Goal: Task Accomplishment & Management: Complete application form

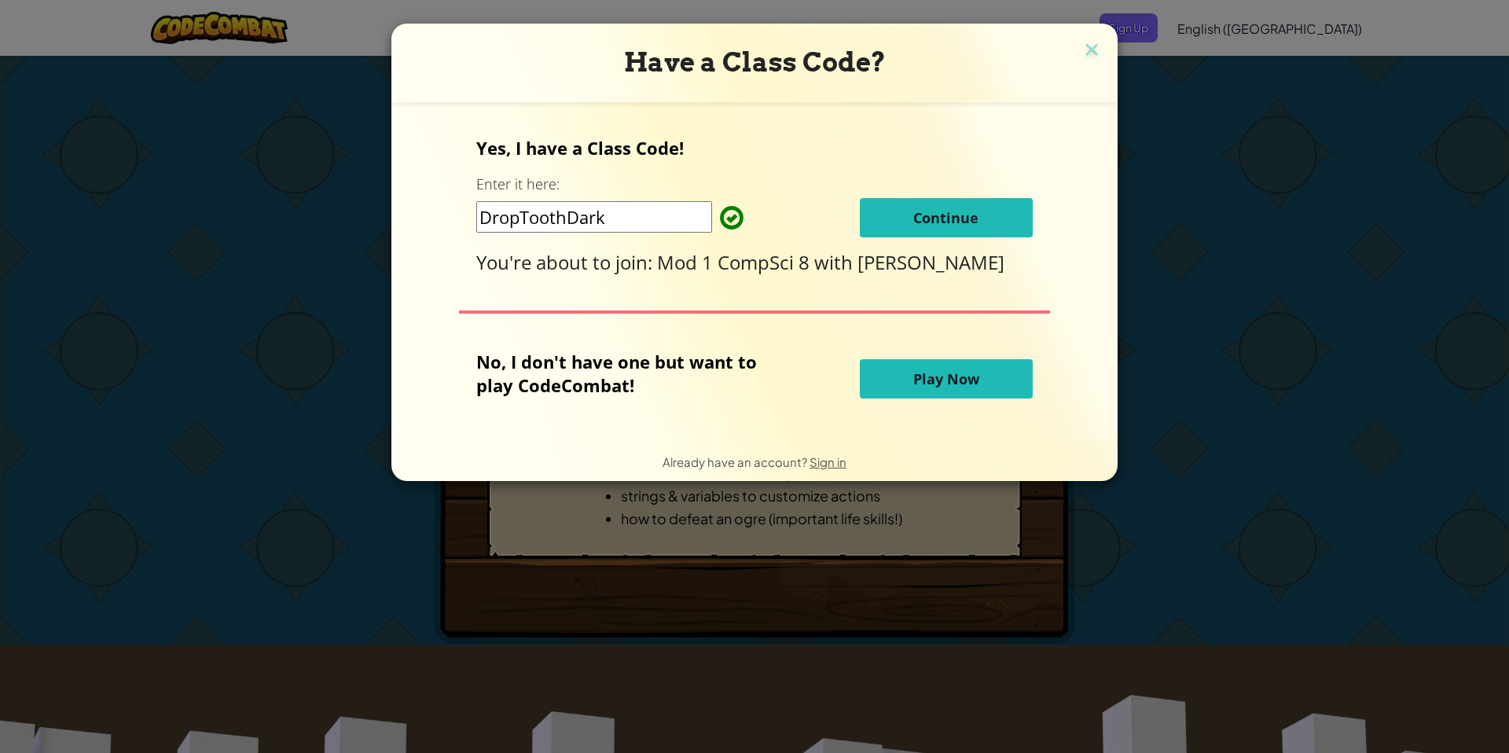
click at [925, 215] on span "Continue" at bounding box center [945, 217] width 65 height 19
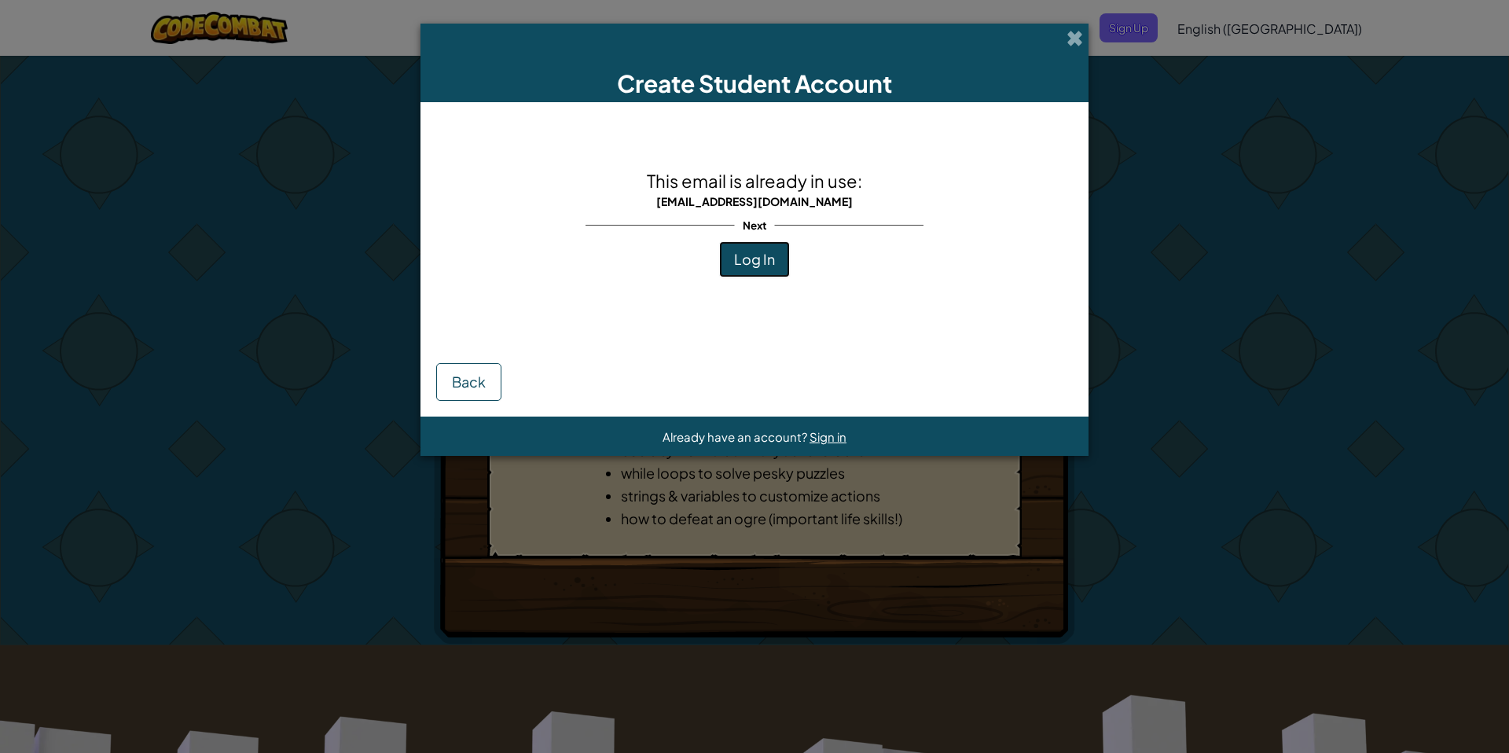
click at [759, 263] on span "Log In" at bounding box center [754, 259] width 41 height 18
